Goal: Navigation & Orientation: Go to known website

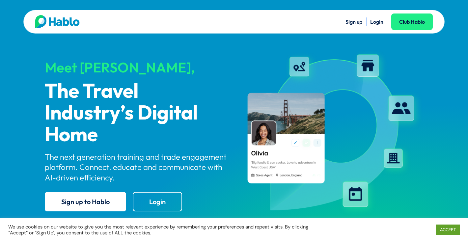
click at [378, 26] on div "Sign up Login Club Hablo" at bounding box center [333, 21] width 199 height 13
click at [378, 23] on link "Login" at bounding box center [376, 21] width 13 height 7
click at [372, 18] on link "Login" at bounding box center [376, 21] width 13 height 7
